Goal: Information Seeking & Learning: Learn about a topic

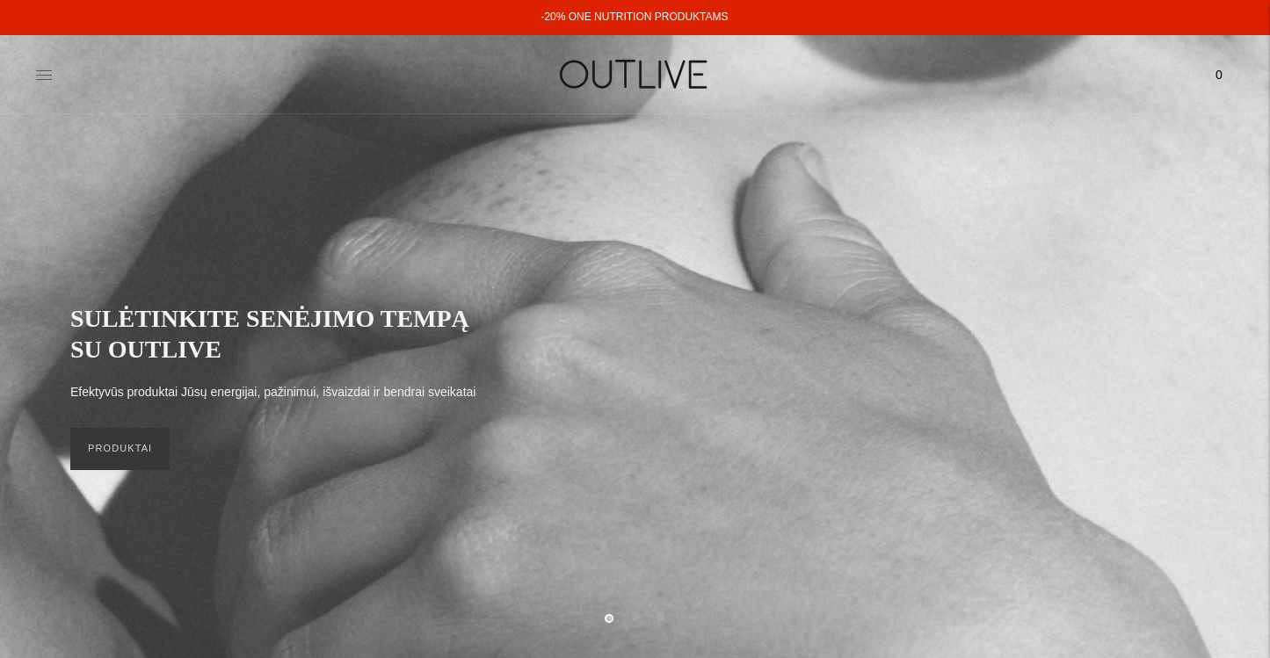
click at [43, 74] on icon at bounding box center [44, 75] width 18 height 18
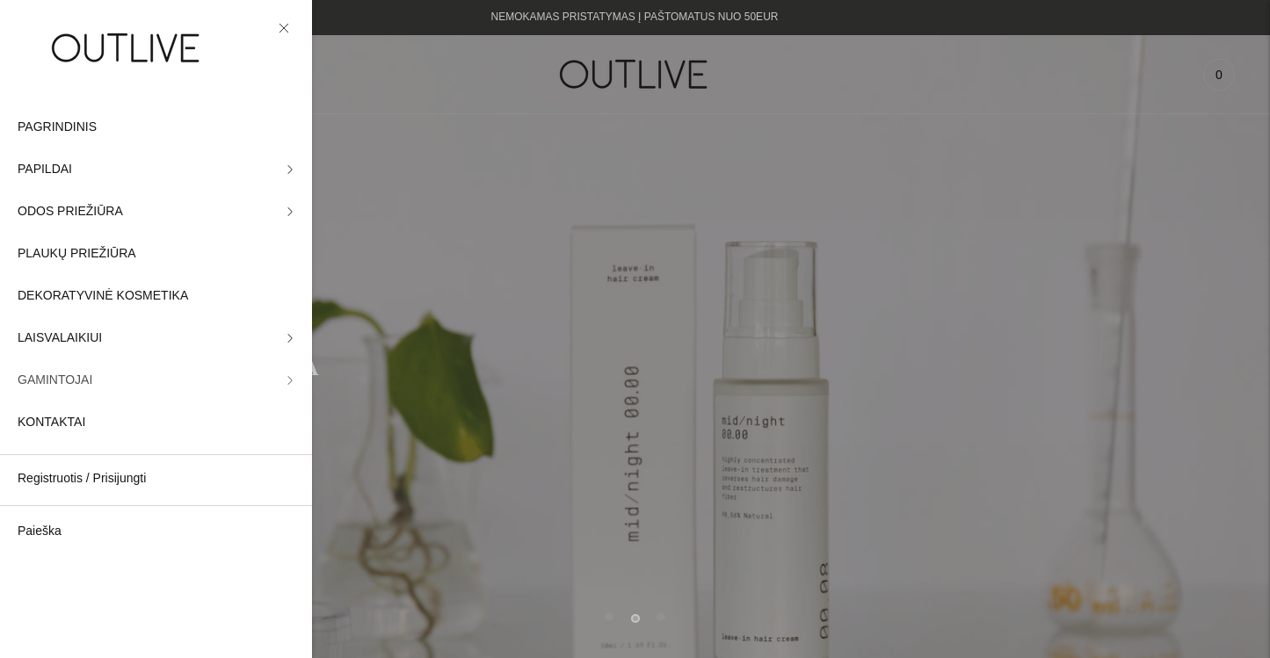
click at [67, 381] on span "GAMINTOJAI" at bounding box center [55, 380] width 75 height 21
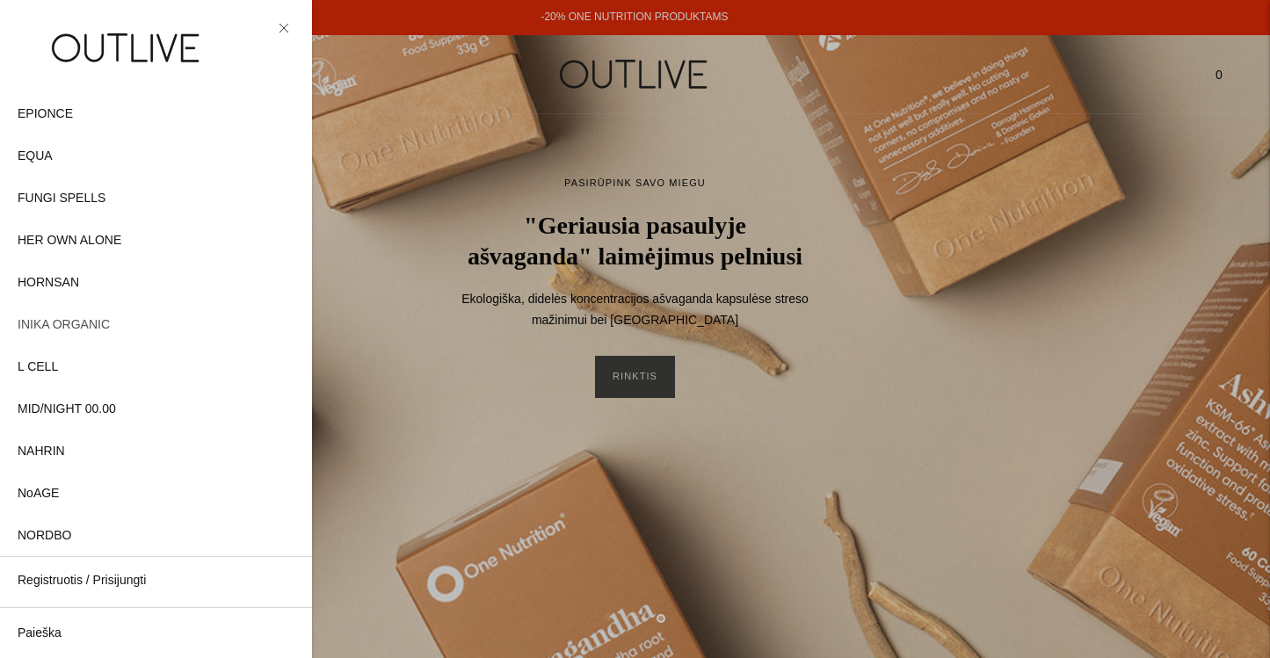
scroll to position [332, 0]
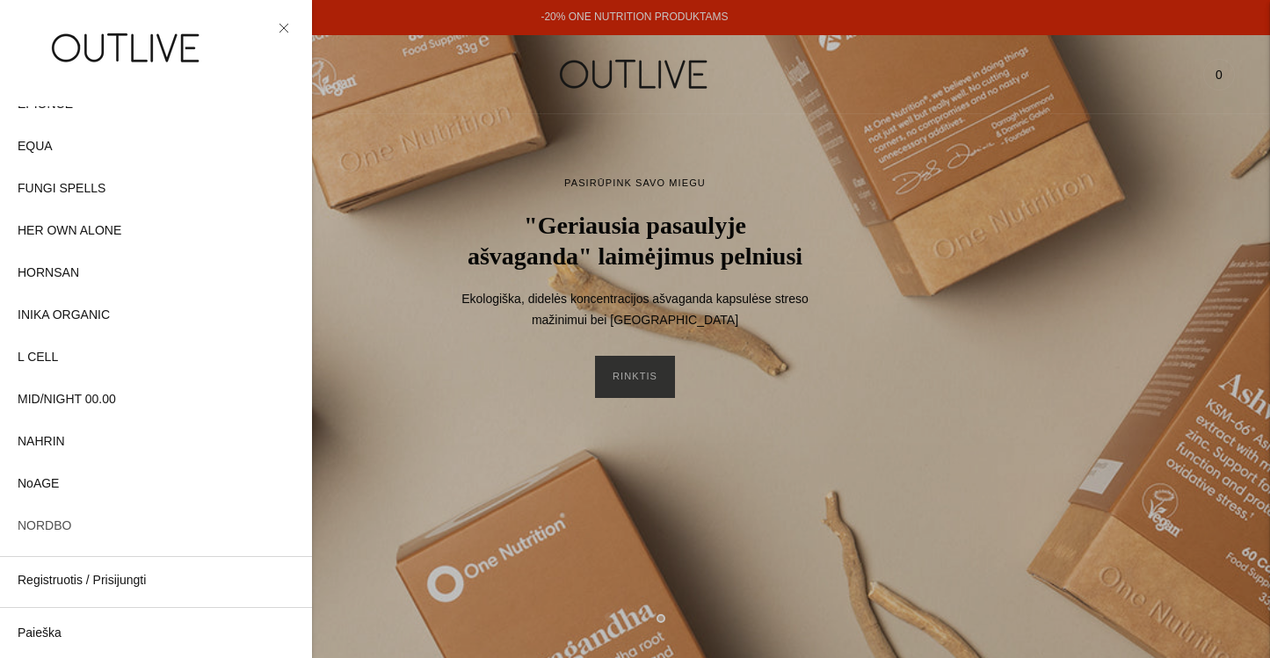
click at [47, 526] on span "NORDBO" at bounding box center [45, 526] width 54 height 21
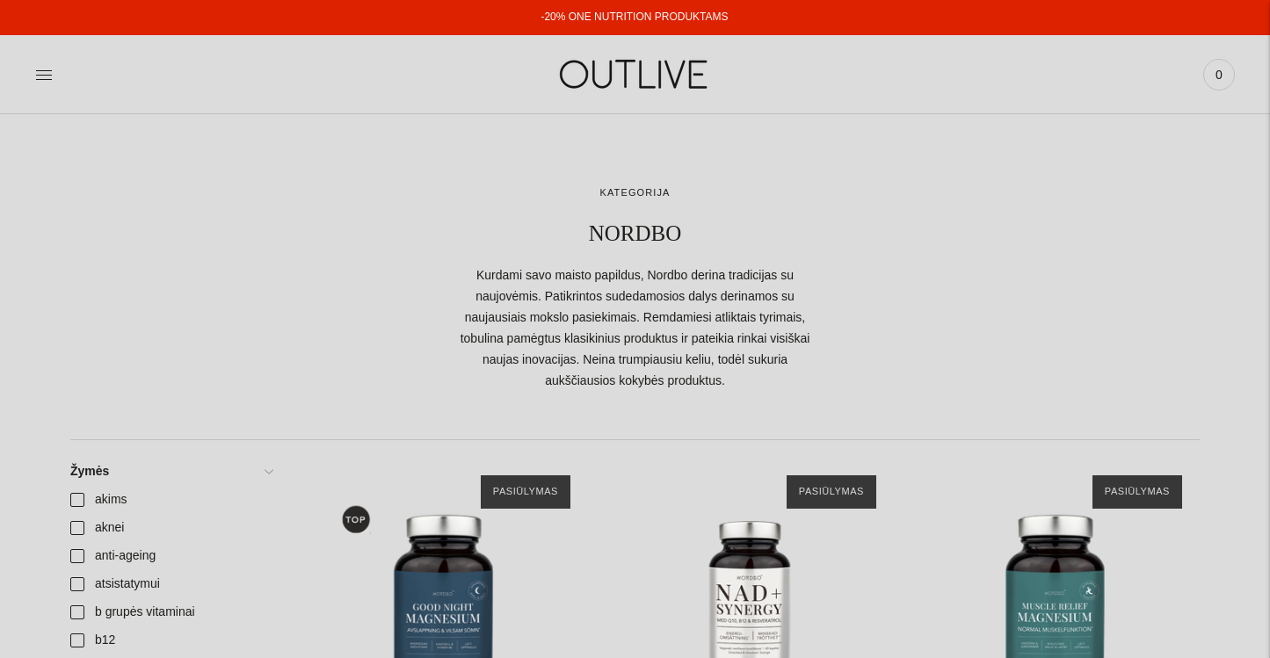
scroll to position [225, 0]
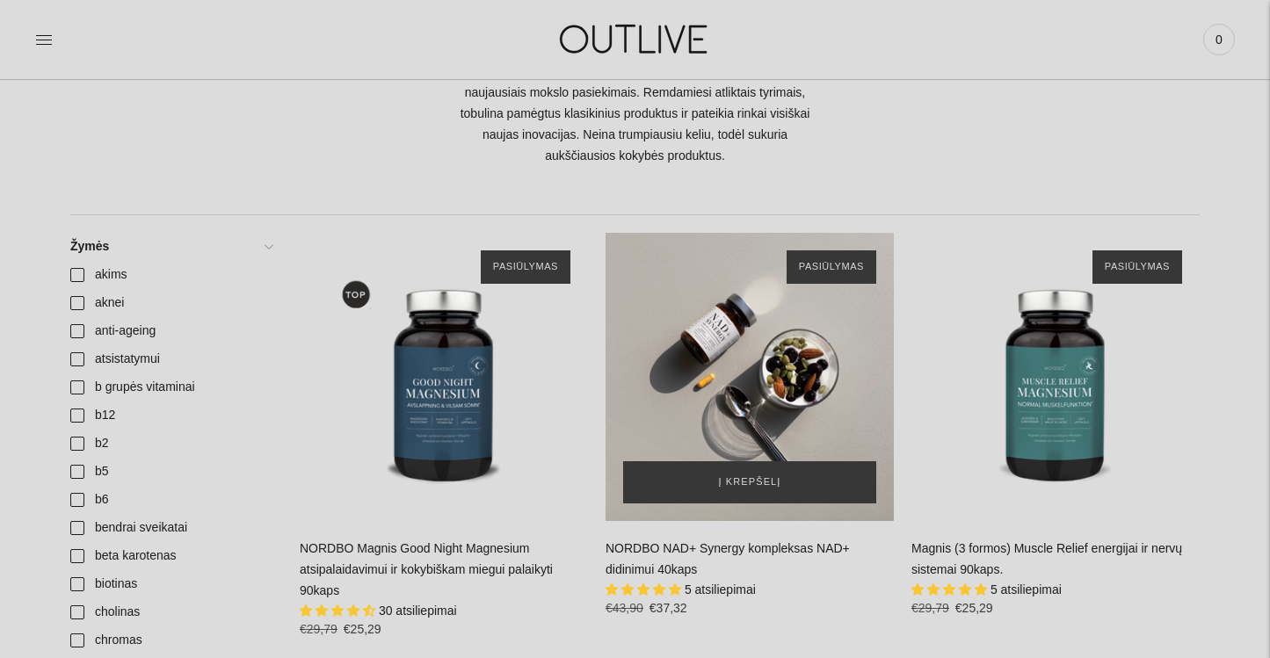
click at [783, 359] on div "NORDBO NAD+ Synergy kompleksas NAD+ didinimui 40kaps\a" at bounding box center [750, 377] width 288 height 288
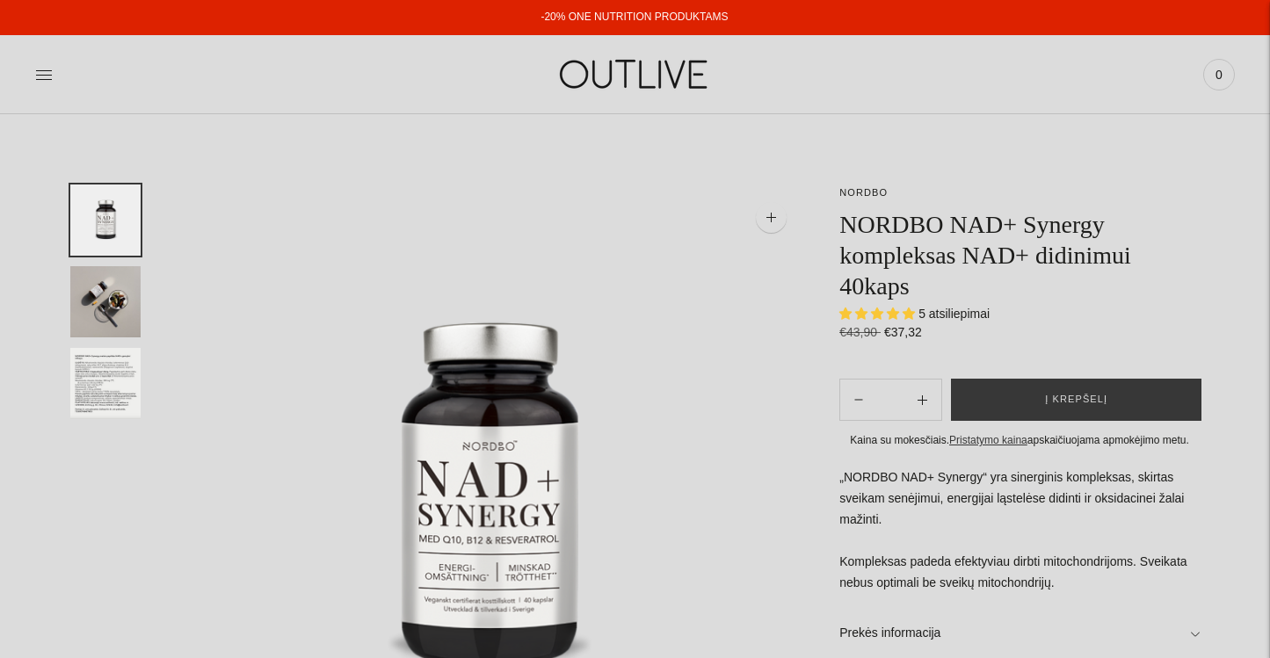
select select "**********"
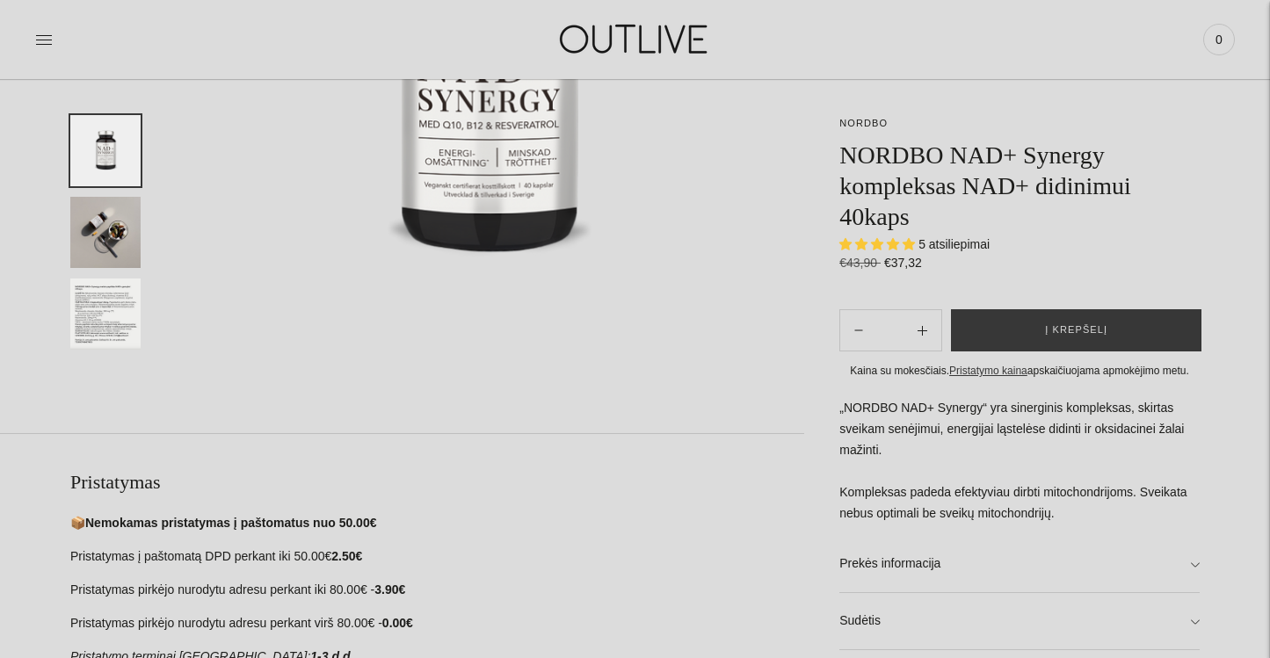
scroll to position [504, 0]
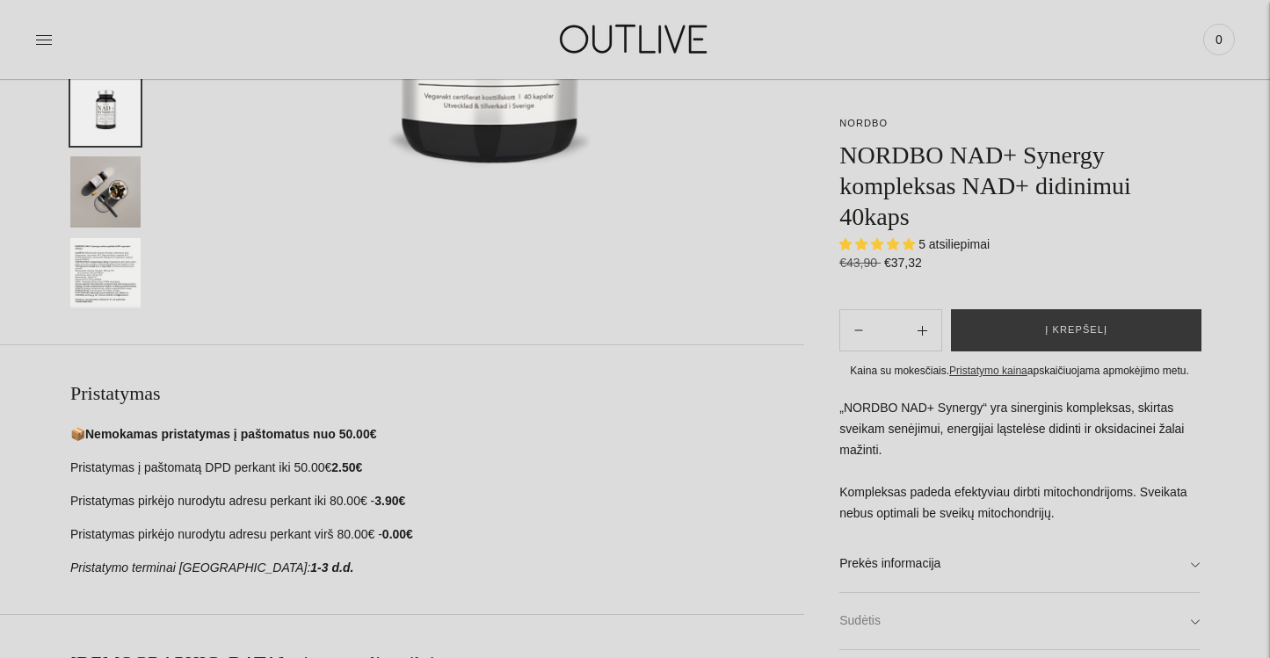
click at [856, 631] on link "Sudėtis" at bounding box center [1019, 621] width 360 height 56
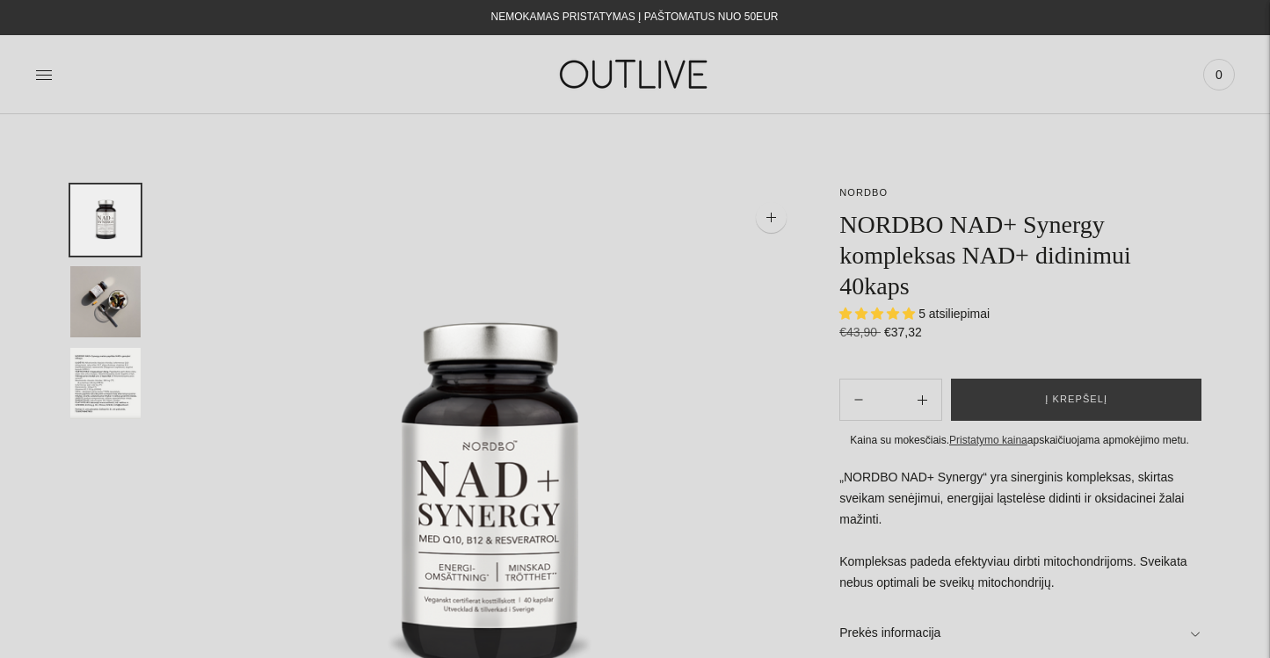
scroll to position [0, 0]
